Goal: Use online tool/utility: Utilize a website feature to perform a specific function

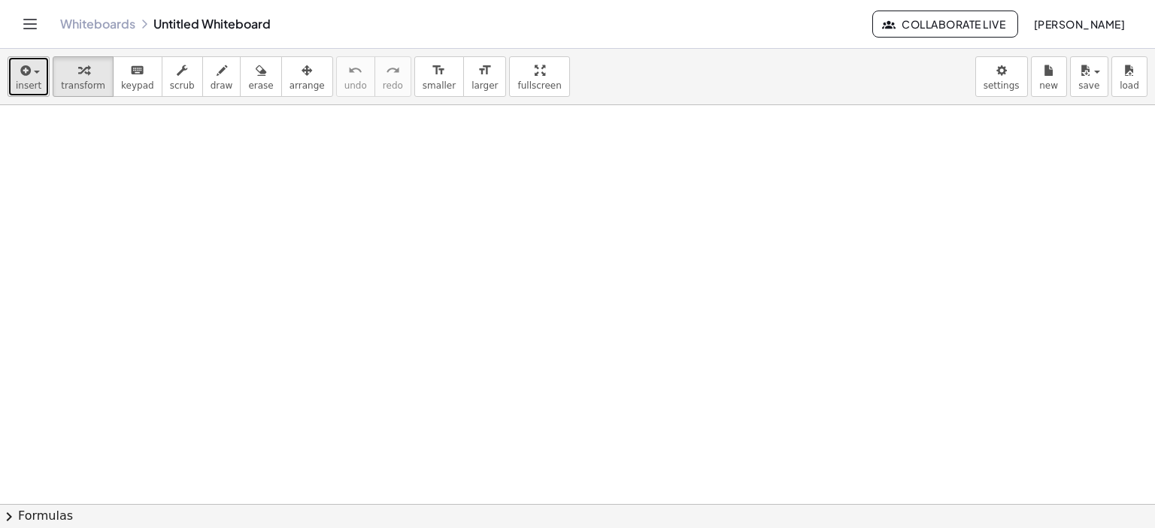
click at [36, 67] on div "button" at bounding box center [29, 70] width 26 height 18
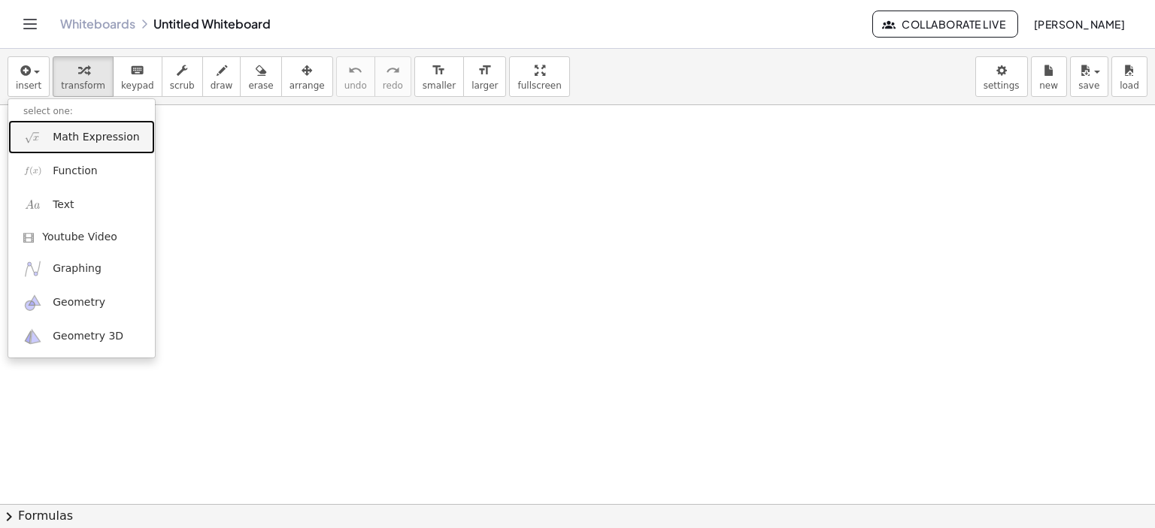
click at [69, 124] on link "Math Expression" at bounding box center [81, 137] width 147 height 34
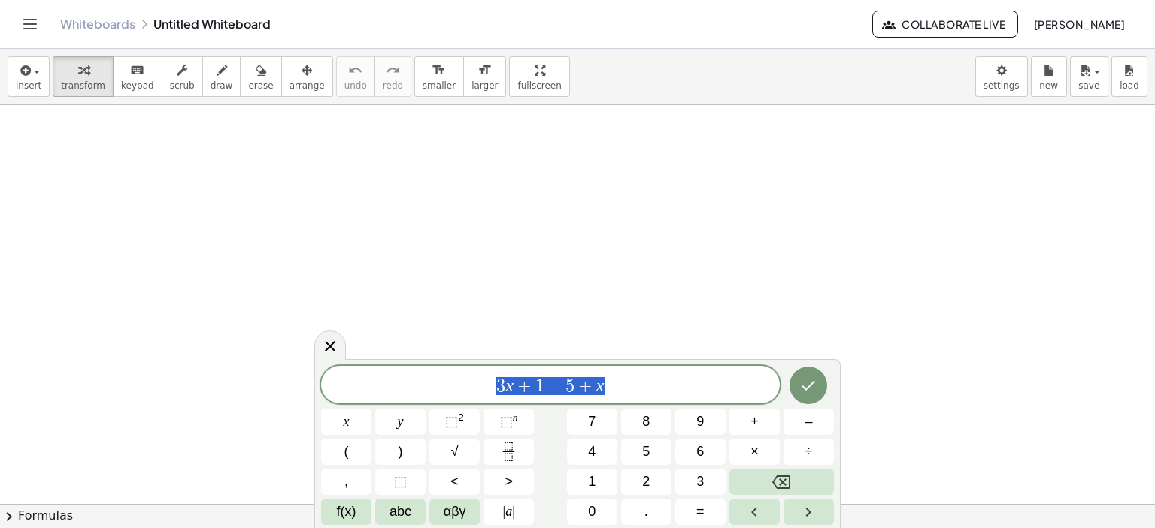
click at [415, 398] on div "******** 3 x + 1 = 5 + x" at bounding box center [550, 385] width 459 height 38
click at [415, 398] on div "​ 3 x + 1 = 5 + x" at bounding box center [550, 385] width 459 height 38
drag, startPoint x: 488, startPoint y: 378, endPoint x: 622, endPoint y: 383, distance: 133.9
click at [622, 383] on span "3 x + 1 = 5 + x" at bounding box center [550, 386] width 459 height 21
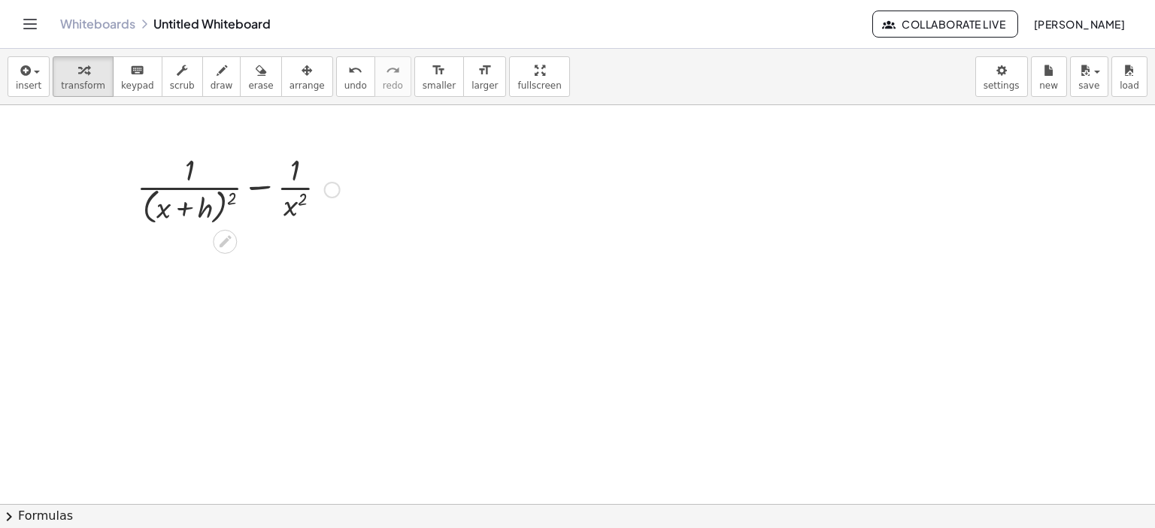
click at [334, 193] on div at bounding box center [332, 190] width 17 height 17
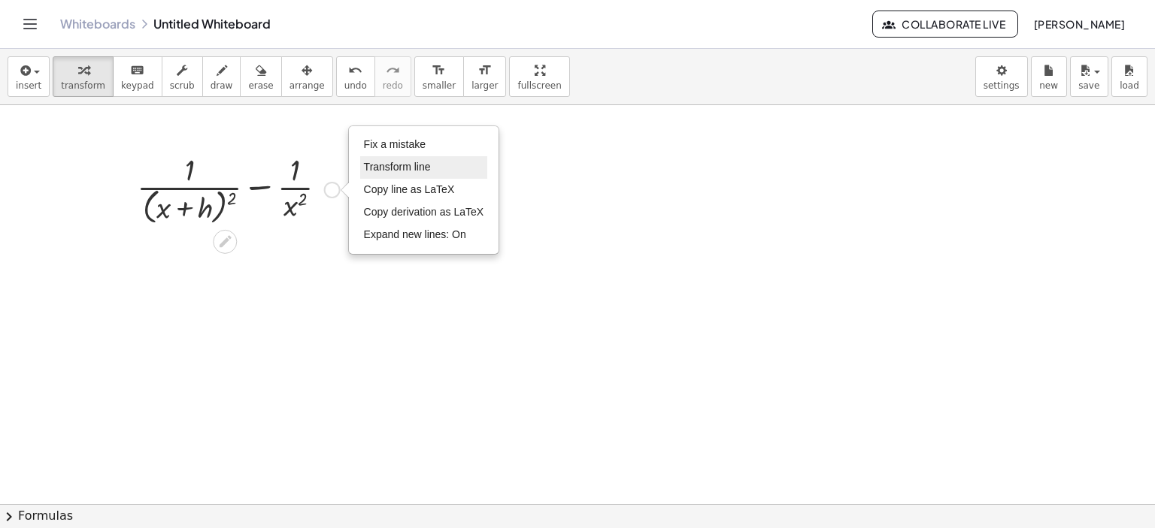
click at [388, 161] on span "Transform line" at bounding box center [397, 167] width 67 height 12
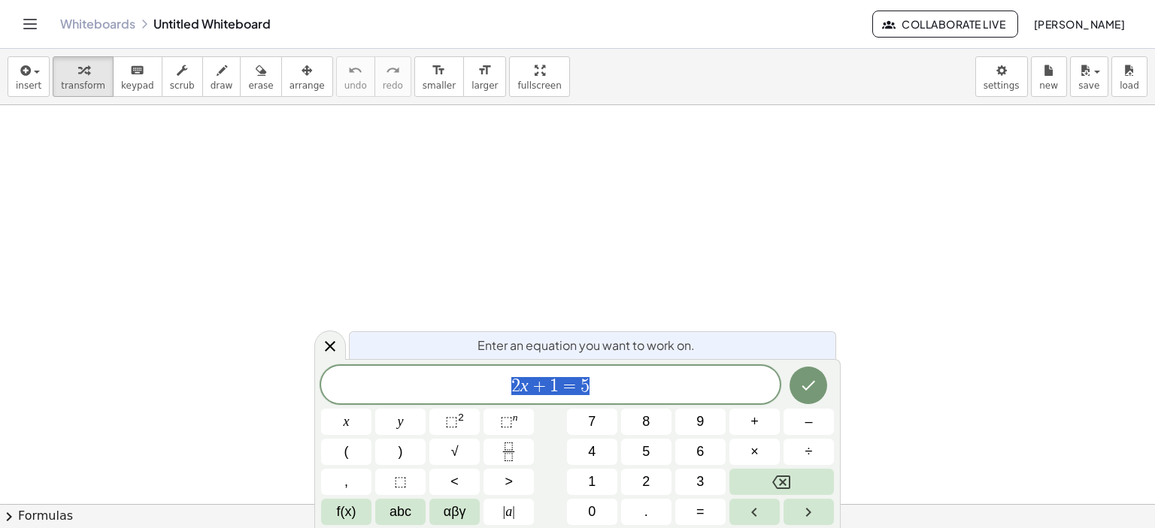
click at [619, 379] on span "2 x + 1 = 5" at bounding box center [550, 386] width 459 height 21
drag, startPoint x: 619, startPoint y: 379, endPoint x: 400, endPoint y: 360, distance: 219.6
click at [400, 360] on div "Enter an equation you want to work on. ****** 2 x + 1 = 5 ​ x y ⬚ 2 ⬚ n 7 8 9 +…" at bounding box center [577, 443] width 526 height 169
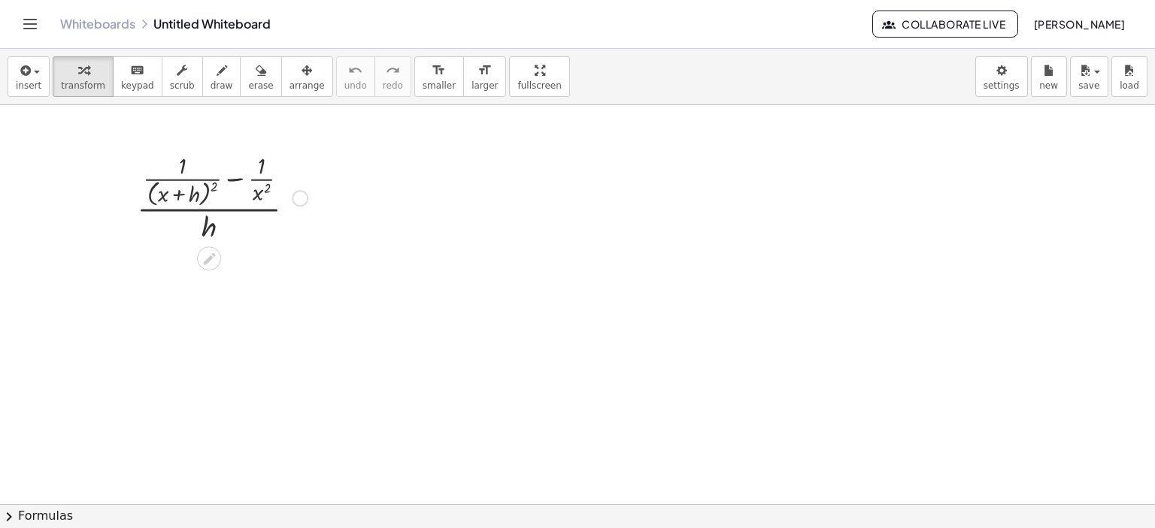
click at [307, 216] on div at bounding box center [222, 197] width 186 height 96
click at [302, 205] on div at bounding box center [300, 198] width 17 height 17
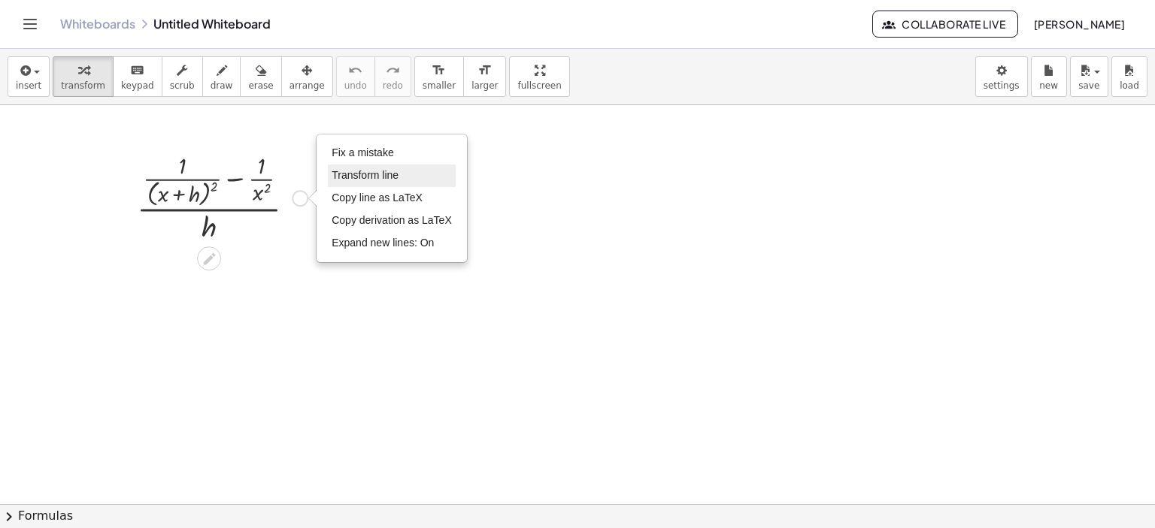
click at [362, 180] on span "Transform line" at bounding box center [365, 175] width 67 height 12
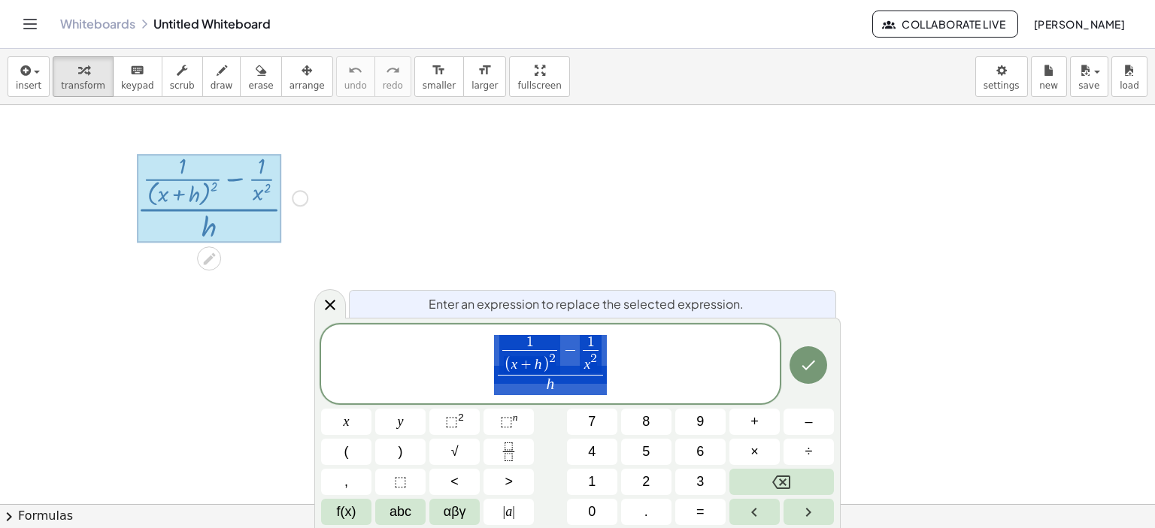
click at [626, 350] on span "1 ( x + h ) 2 ​ − 1 x 2 ​ h ​" at bounding box center [550, 365] width 459 height 63
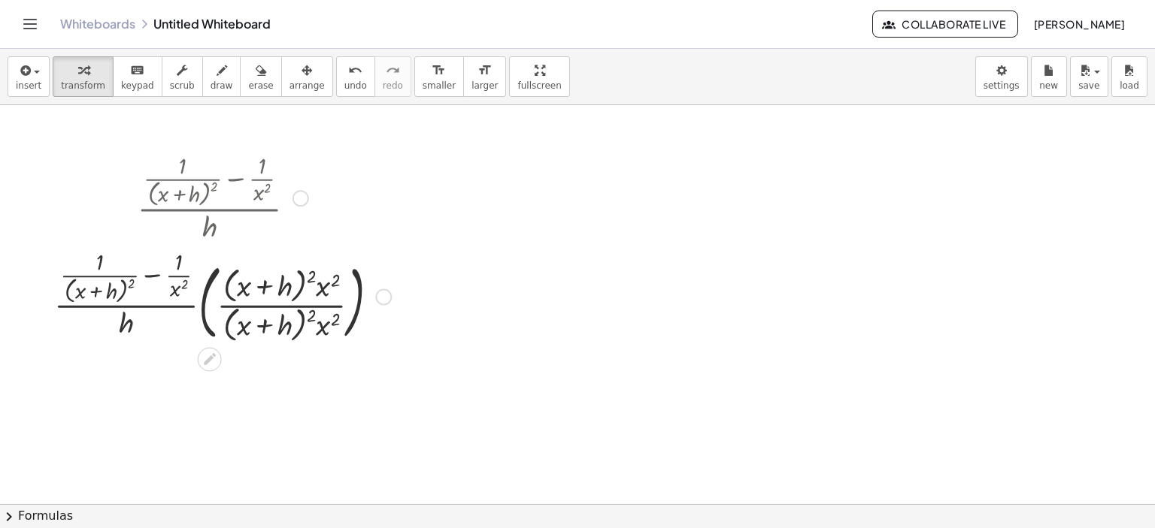
click at [198, 308] on div at bounding box center [223, 295] width 352 height 101
click at [207, 311] on div at bounding box center [223, 295] width 352 height 101
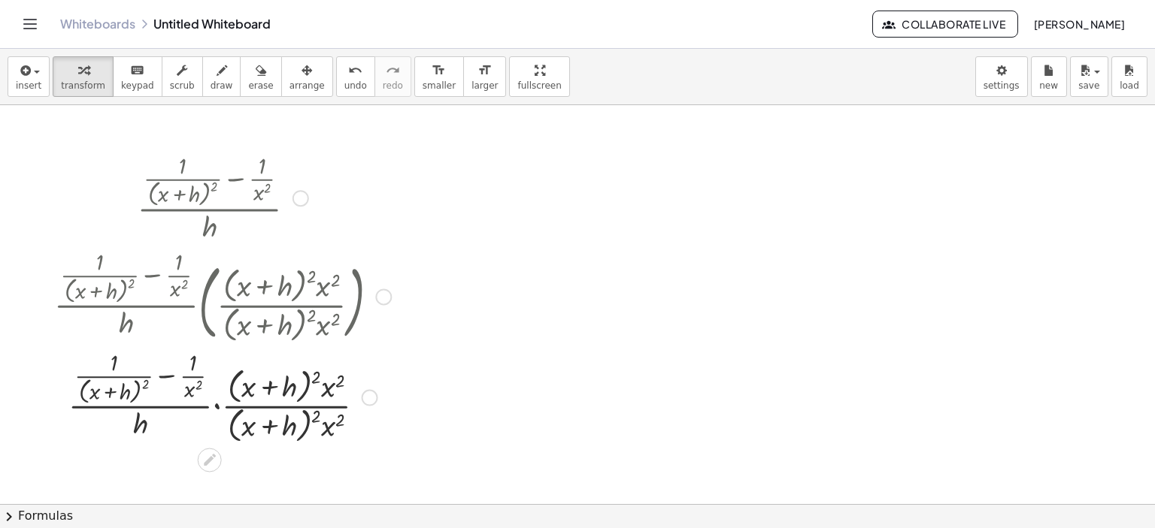
click at [220, 407] on div at bounding box center [223, 396] width 352 height 101
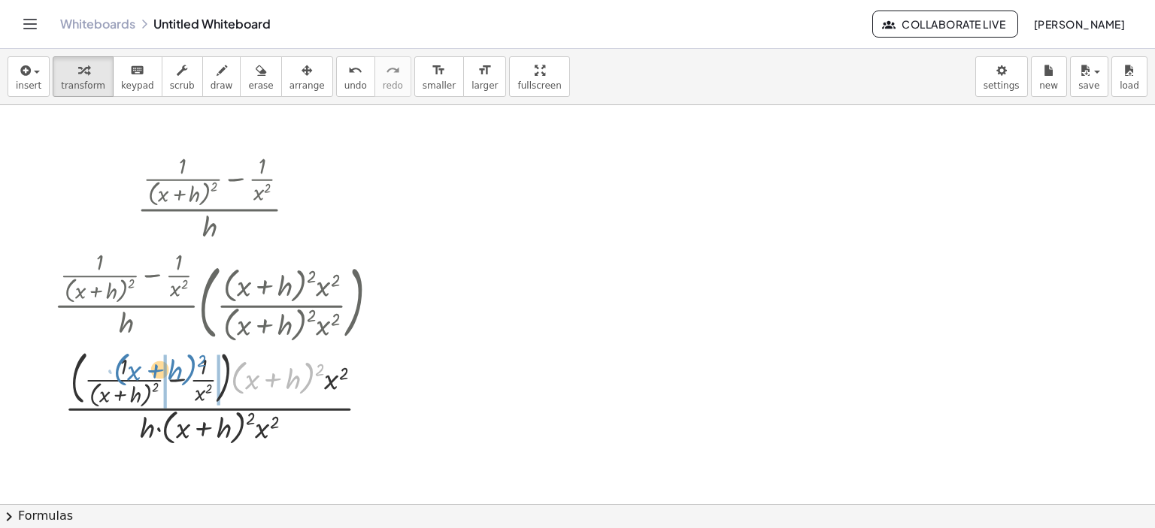
drag, startPoint x: 238, startPoint y: 388, endPoint x: 238, endPoint y: 367, distance: 21.0
click at [114, 377] on div at bounding box center [223, 396] width 352 height 105
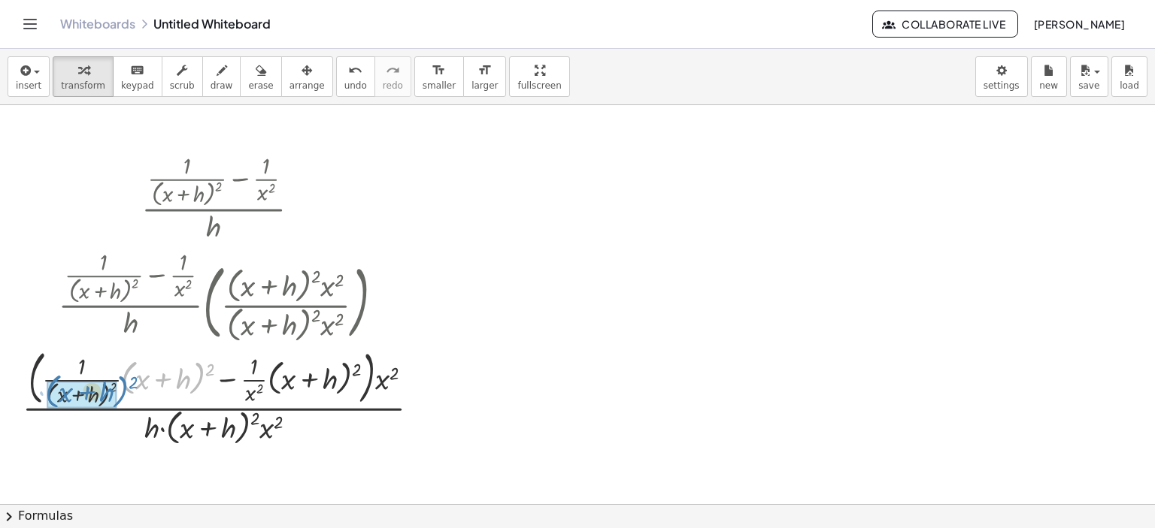
drag, startPoint x: 203, startPoint y: 379, endPoint x: 126, endPoint y: 391, distance: 77.6
click at [126, 391] on div at bounding box center [227, 396] width 424 height 105
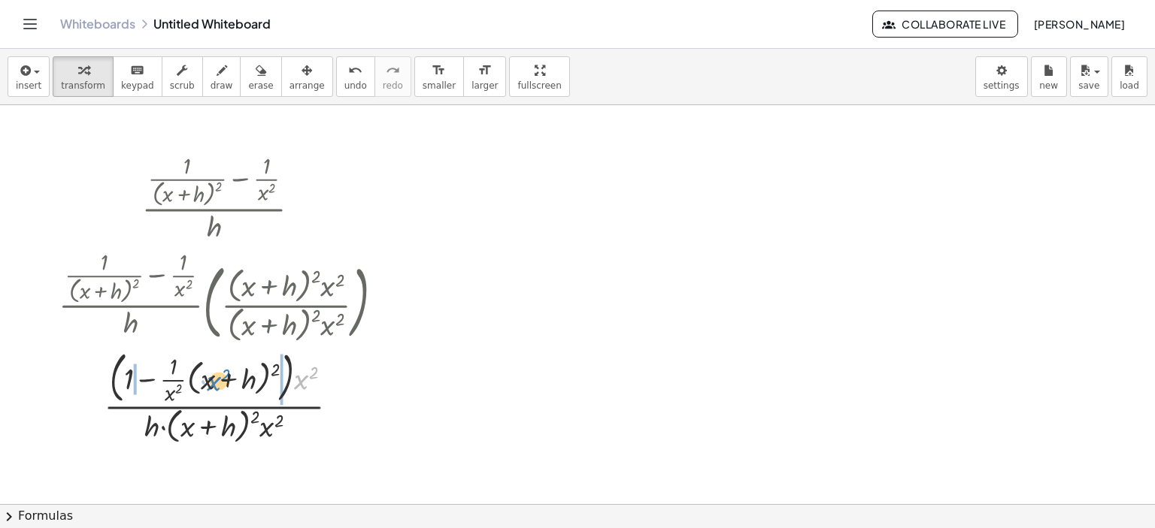
drag, startPoint x: 299, startPoint y: 383, endPoint x: 214, endPoint y: 386, distance: 85.0
click at [214, 386] on div at bounding box center [227, 396] width 352 height 101
drag, startPoint x: 300, startPoint y: 385, endPoint x: 190, endPoint y: 395, distance: 110.3
click at [190, 395] on div at bounding box center [227, 396] width 352 height 98
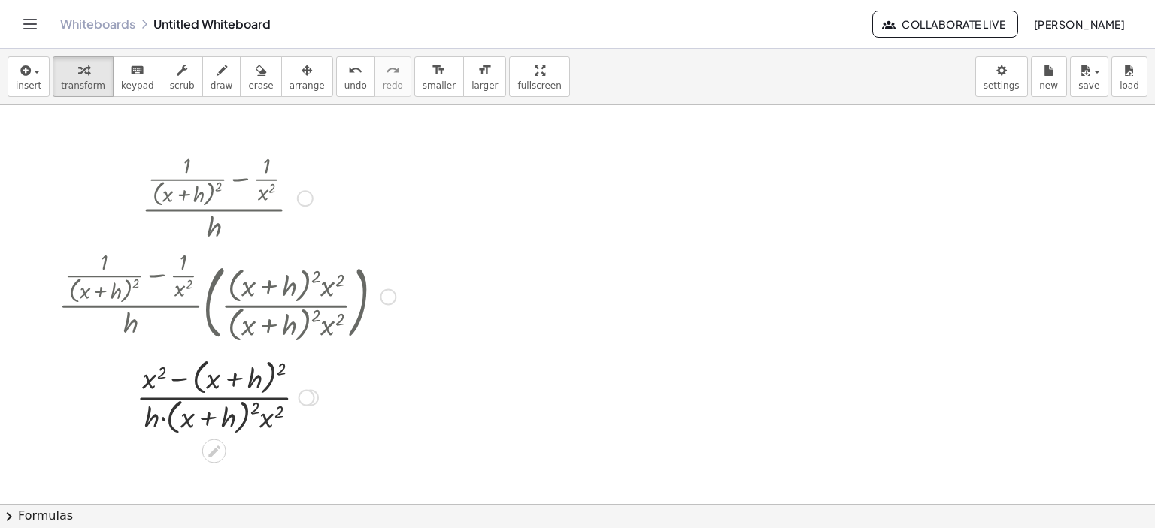
click at [281, 368] on div at bounding box center [227, 396] width 352 height 83
click at [150, 374] on div at bounding box center [227, 396] width 352 height 83
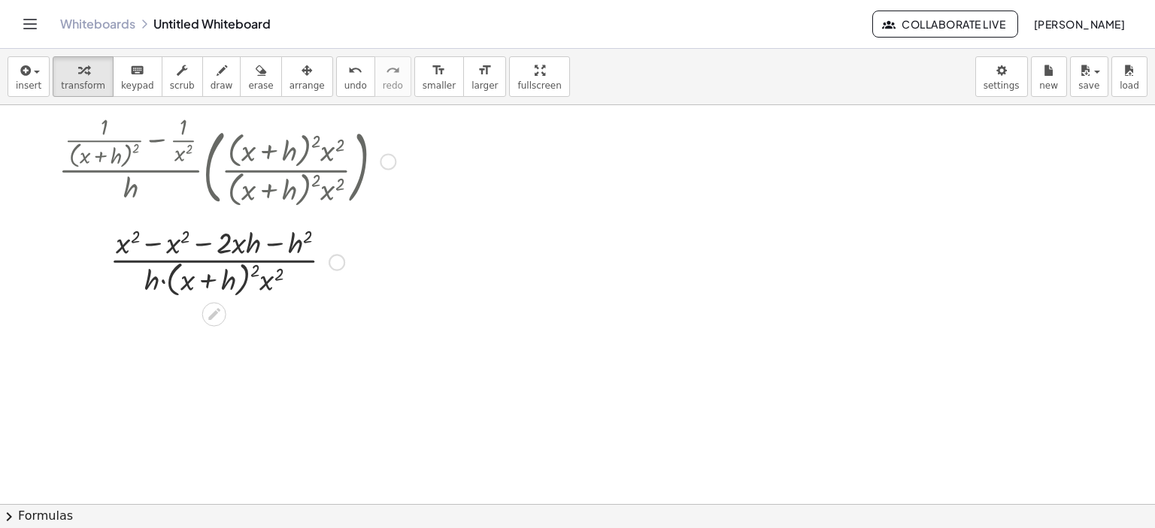
scroll to position [135, 0]
click at [156, 247] on div at bounding box center [227, 261] width 352 height 80
